Goal: Information Seeking & Learning: Understand process/instructions

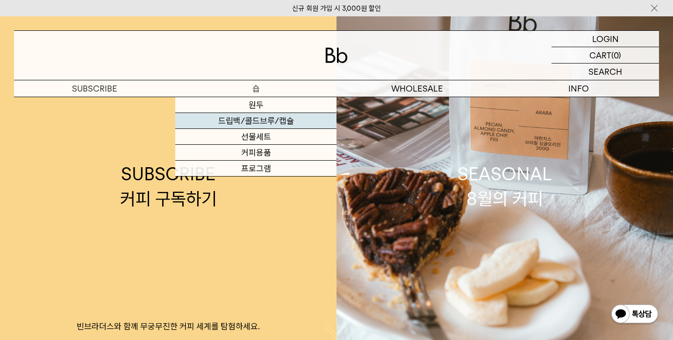
click at [265, 118] on link "드립백/콜드브루/캡슐" at bounding box center [255, 121] width 161 height 16
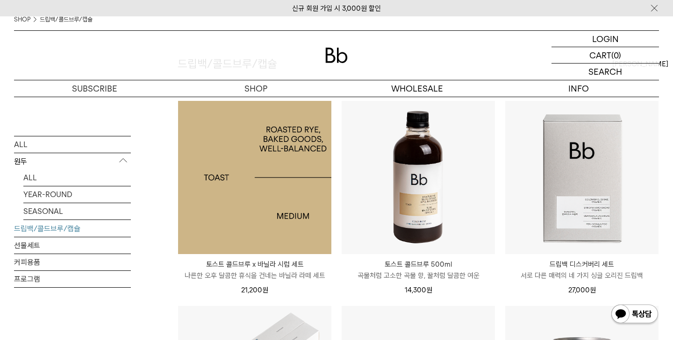
click at [293, 203] on img at bounding box center [254, 177] width 153 height 153
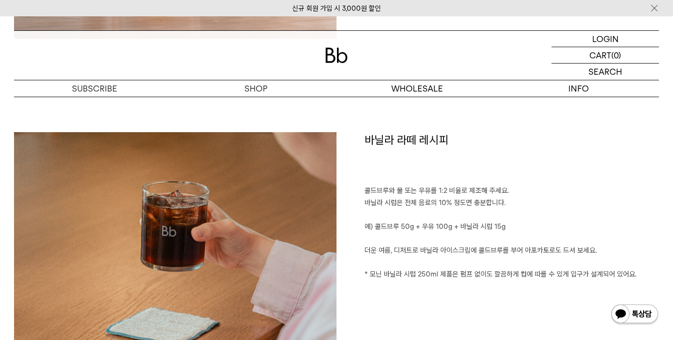
scroll to position [760, 0]
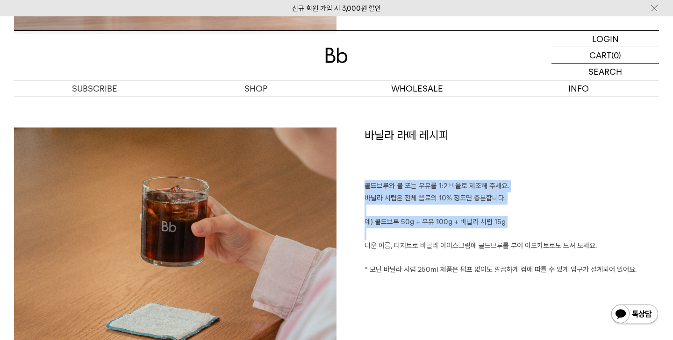
drag, startPoint x: 364, startPoint y: 185, endPoint x: 528, endPoint y: 237, distance: 172.8
click at [528, 237] on div "바닐라 라떼 레시피 콜드브루와 물 또는 우유를 1:2 비율로 제조해 주세요. 바닐라 시럽은 전체 음료의 10% 정도면 충분합니다. 예) 콜드브…" at bounding box center [498, 235] width 323 height 215
copy div "콜드브루와 물 또는 우유를 1:2 비율로 제조해 주세요. 바닐라 시럽은 전체 음료의 10% 정도면 충분합니다. 예) 콜드브루 50g + 우유 …"
